Goal: Information Seeking & Learning: Learn about a topic

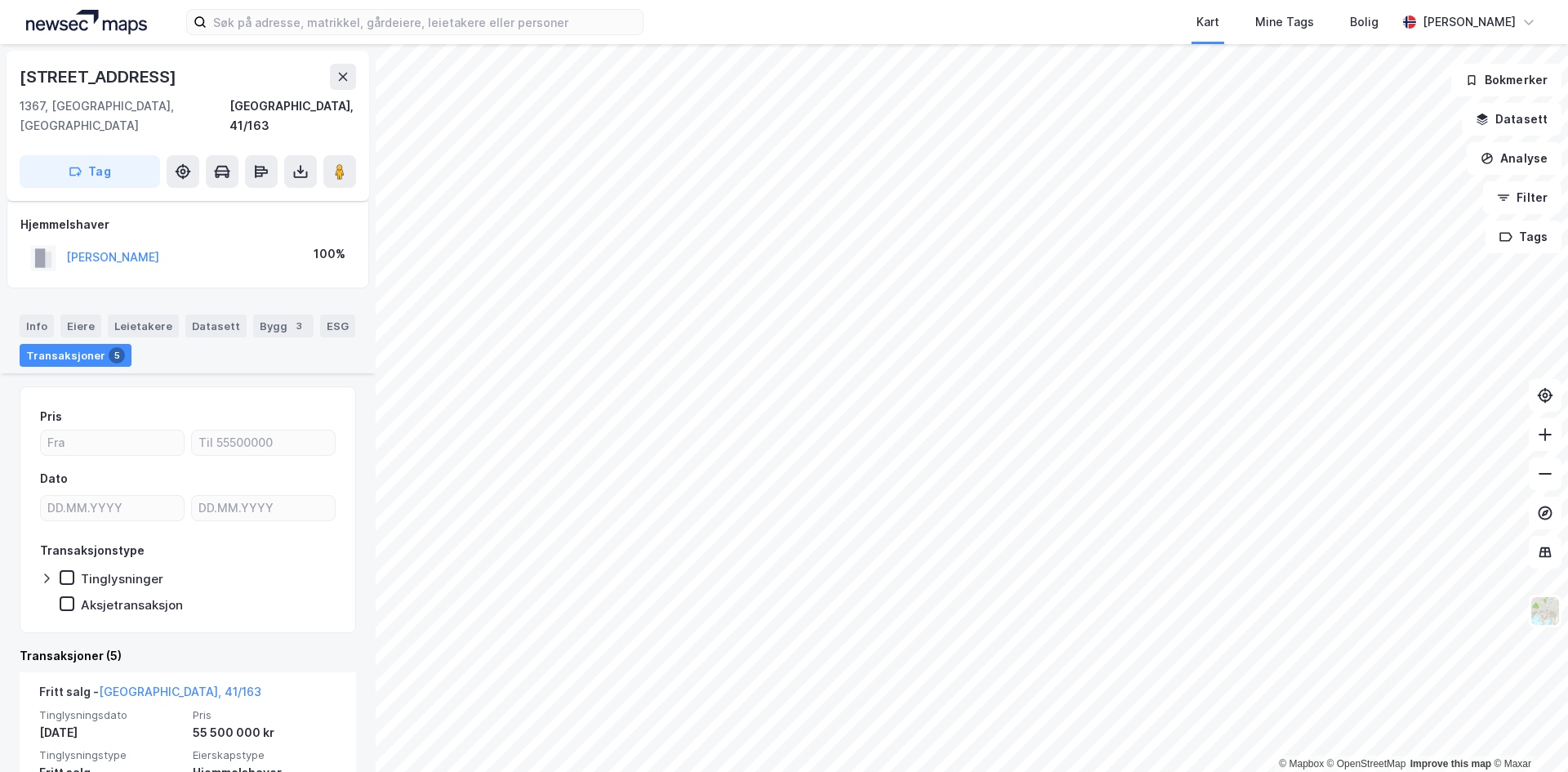
scroll to position [327, 0]
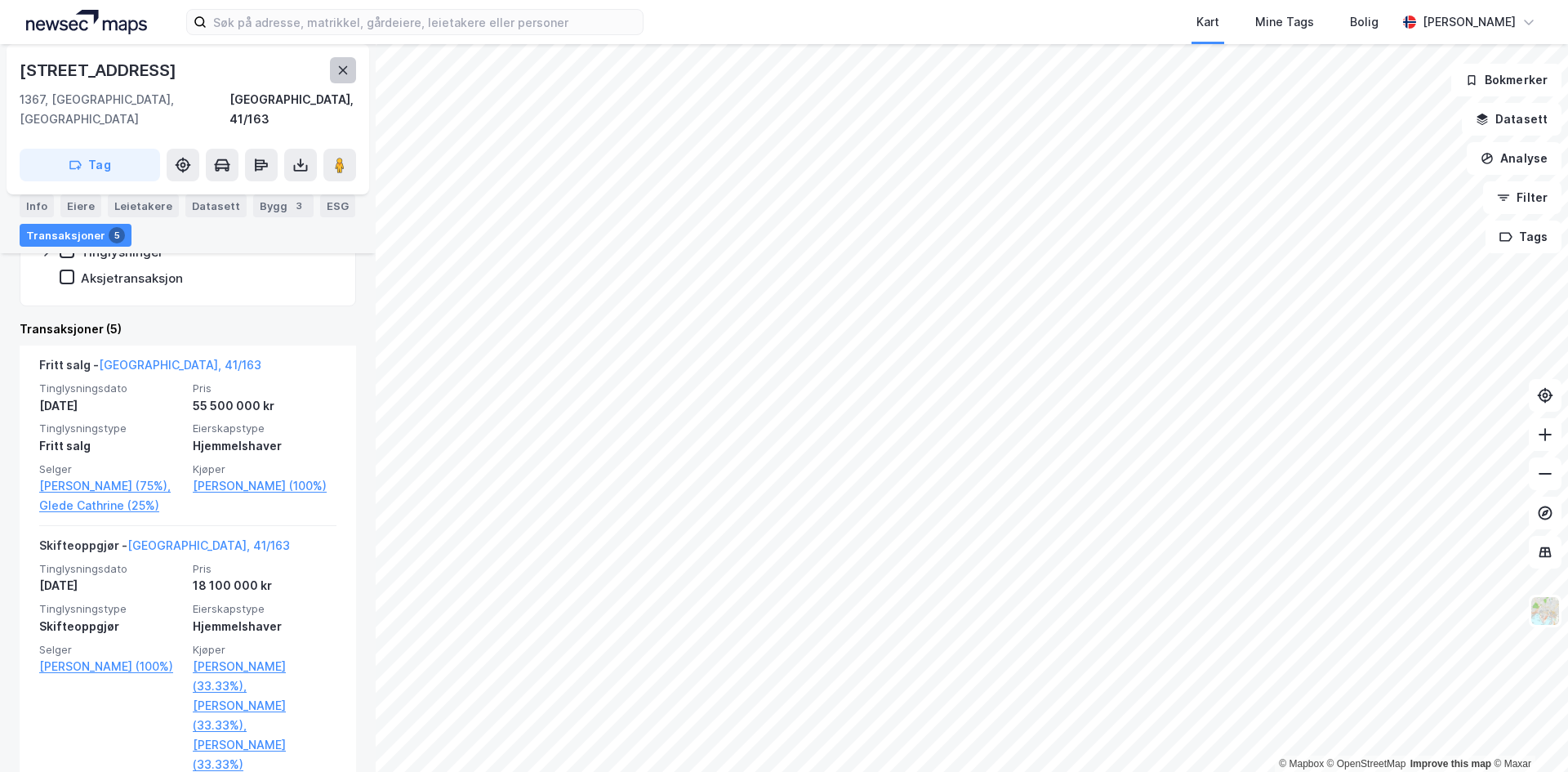
click at [335, 74] on button at bounding box center [343, 69] width 26 height 26
